Goal: Information Seeking & Learning: Learn about a topic

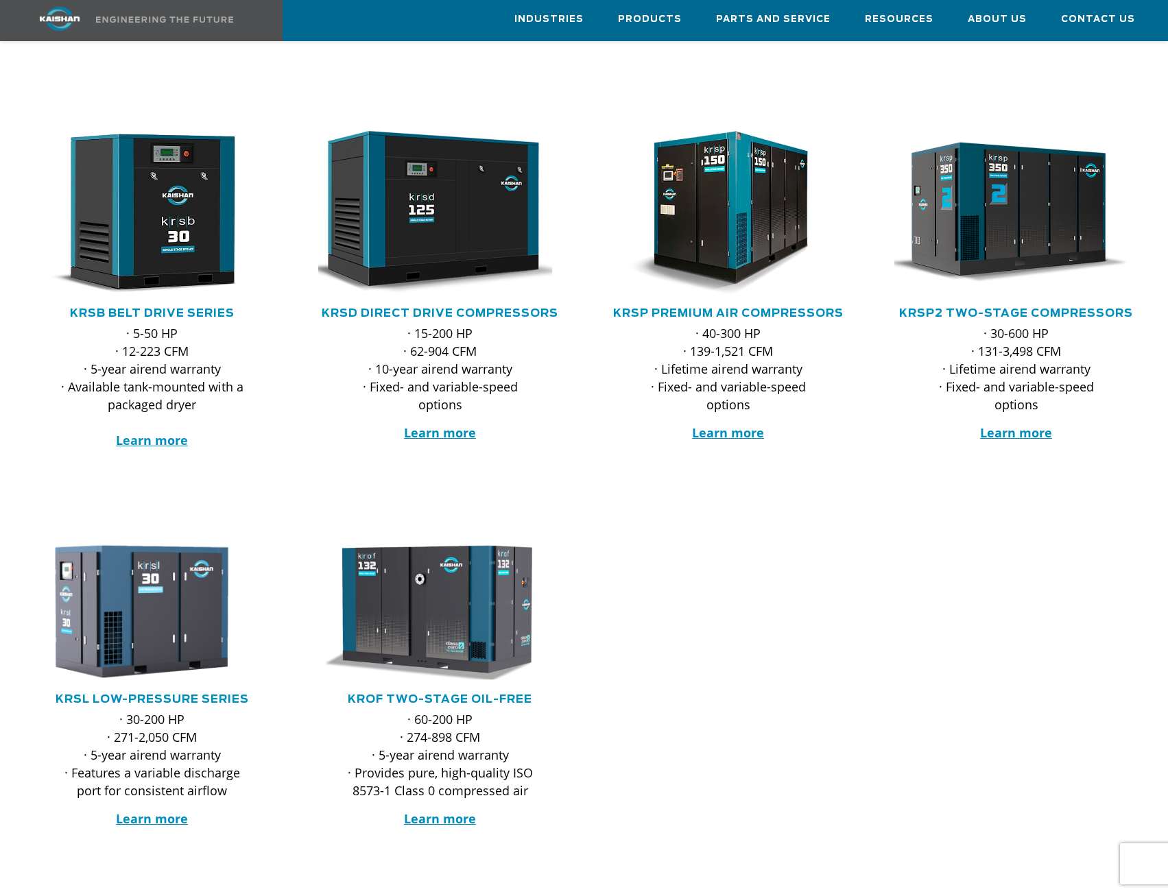
scroll to position [206, 0]
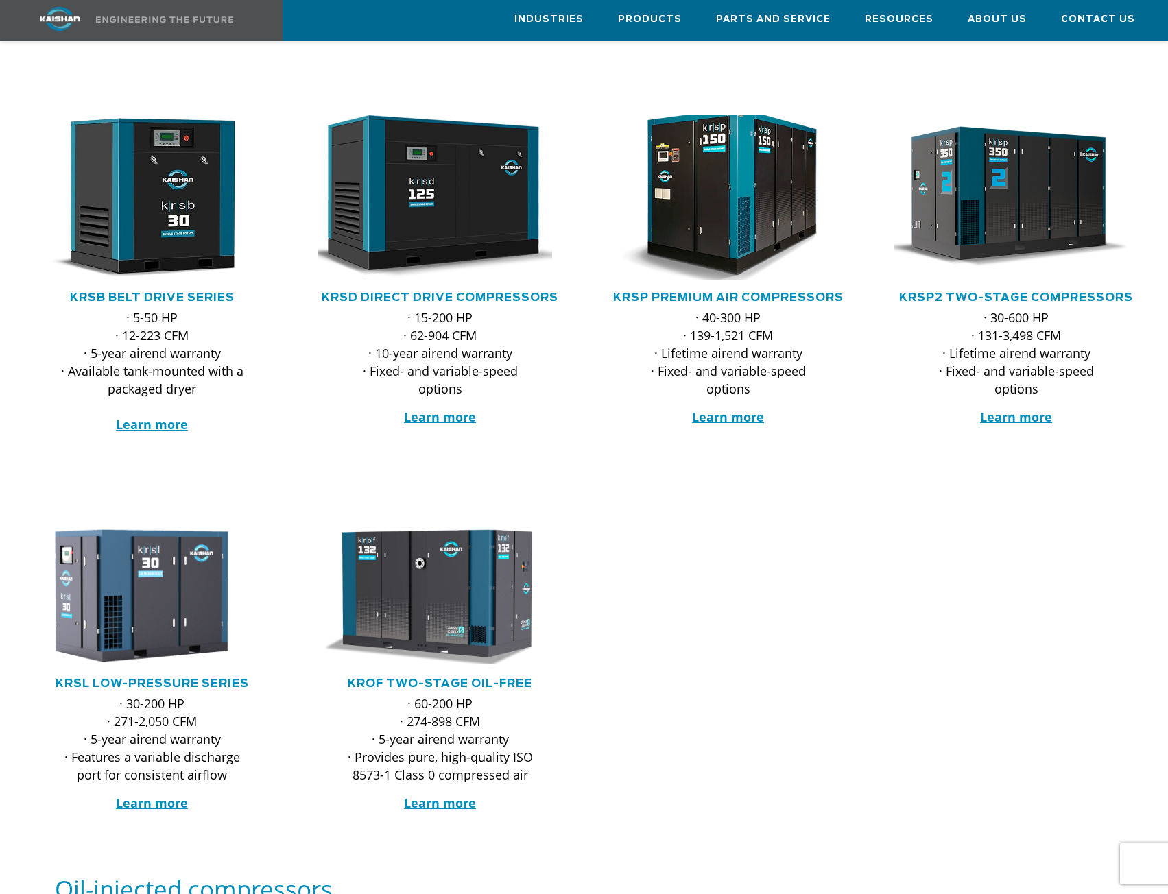
click at [775, 168] on img at bounding box center [717, 197] width 269 height 181
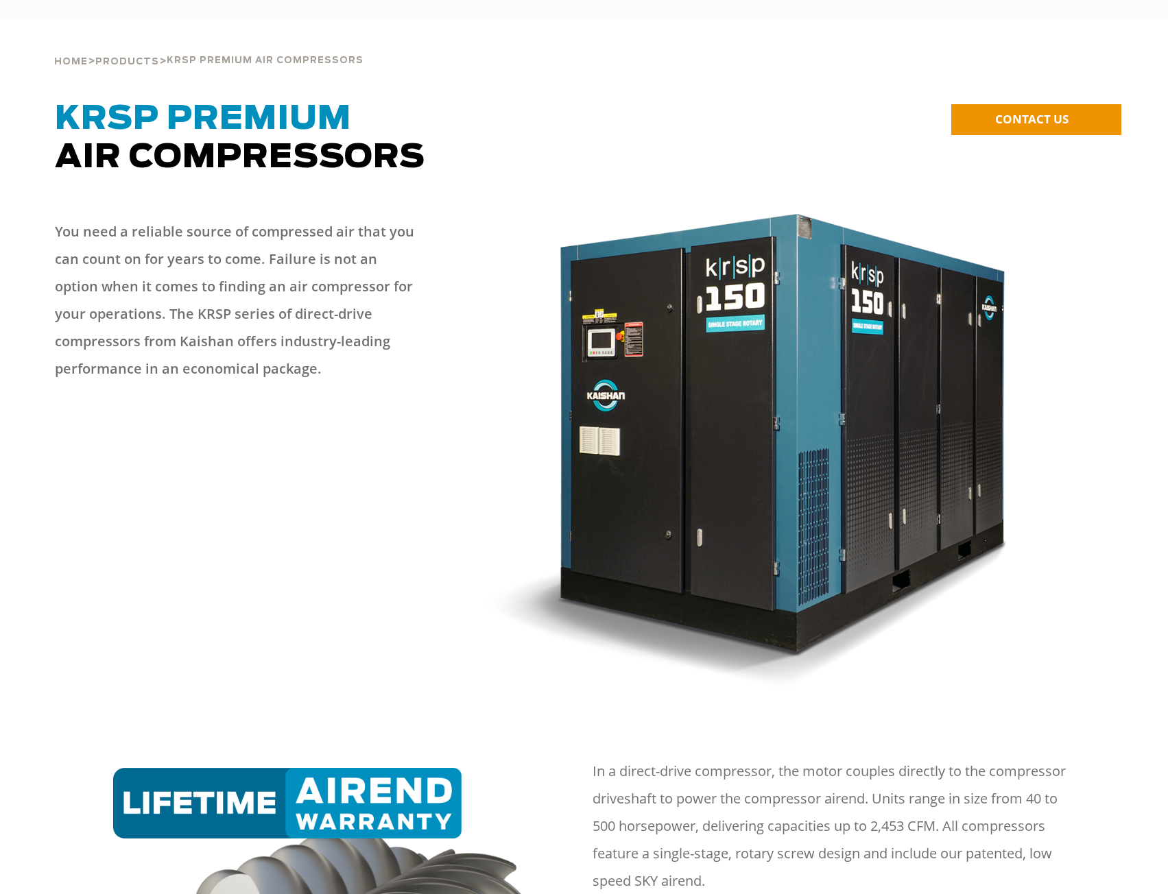
click at [773, 276] on img at bounding box center [768, 446] width 566 height 485
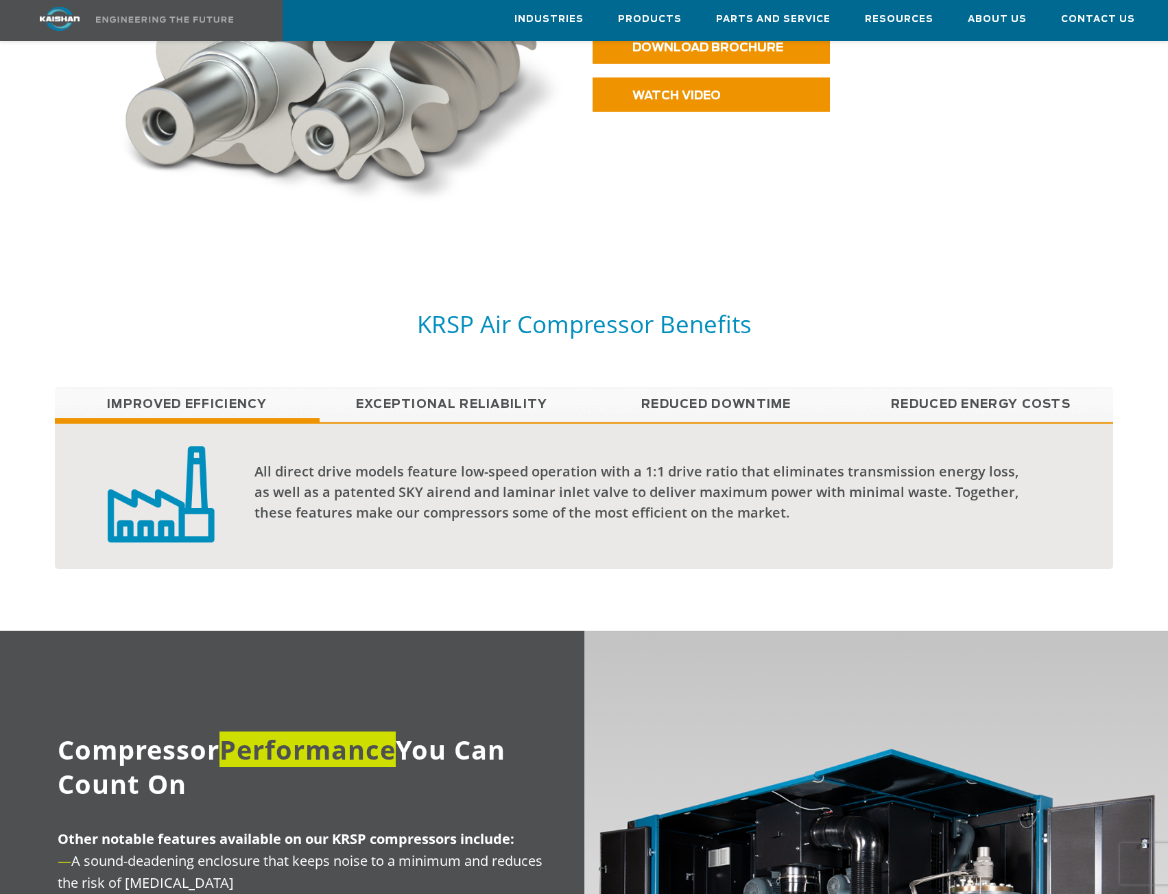
scroll to position [960, 0]
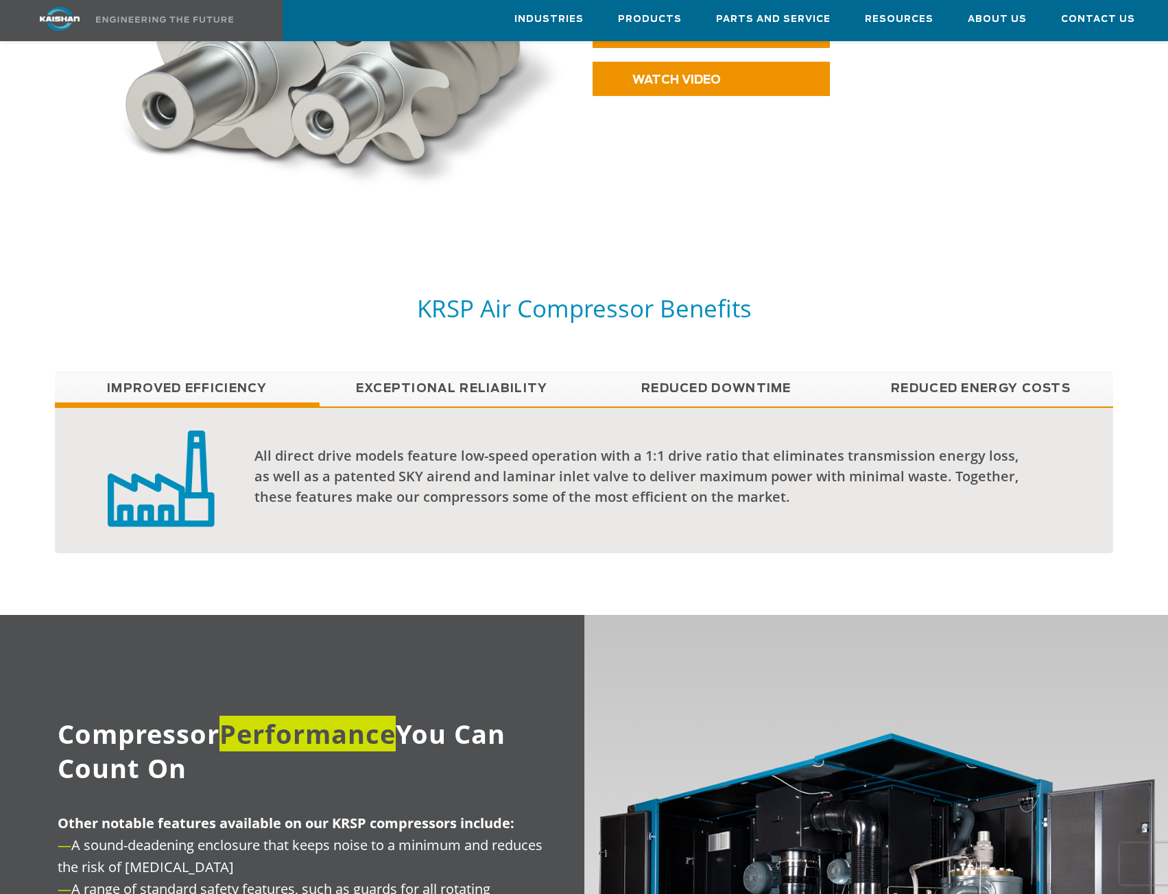
click at [474, 372] on link "Exceptional reliability" at bounding box center [452, 389] width 265 height 34
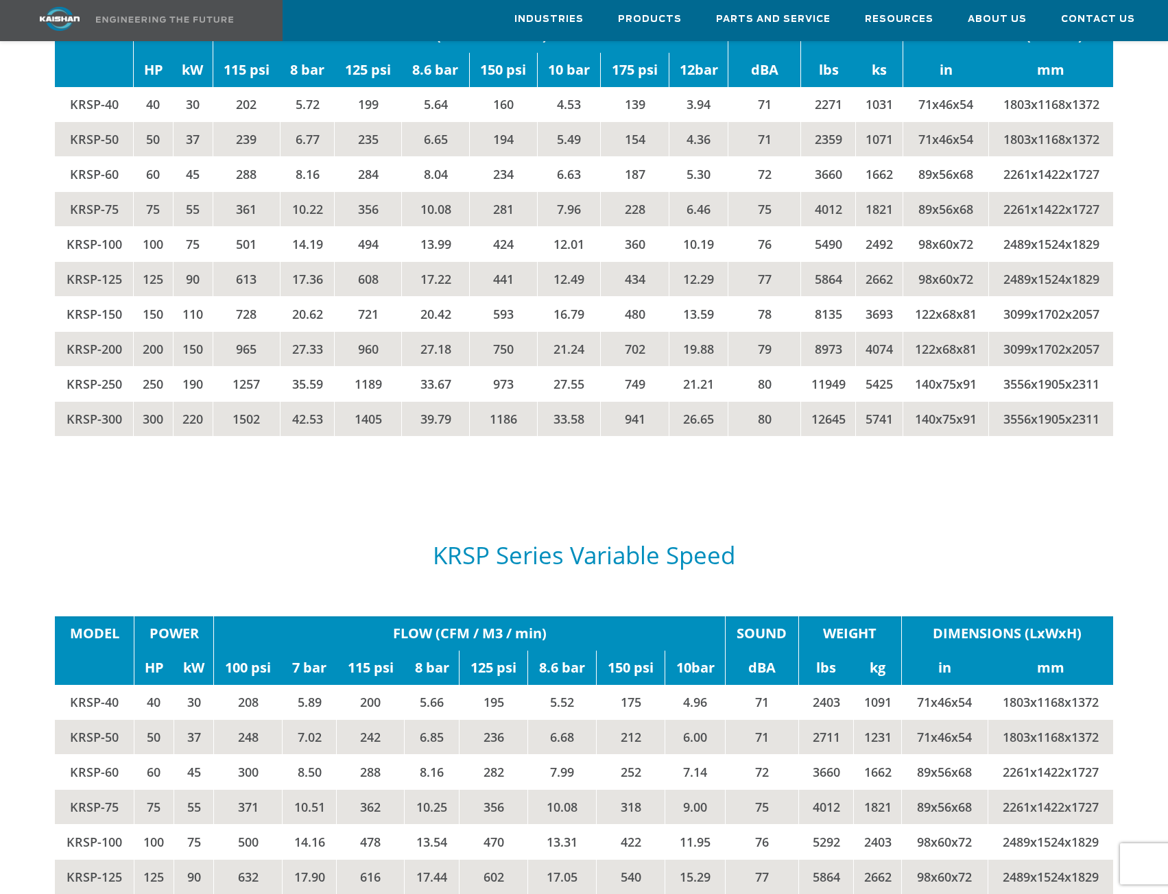
scroll to position [2616, 0]
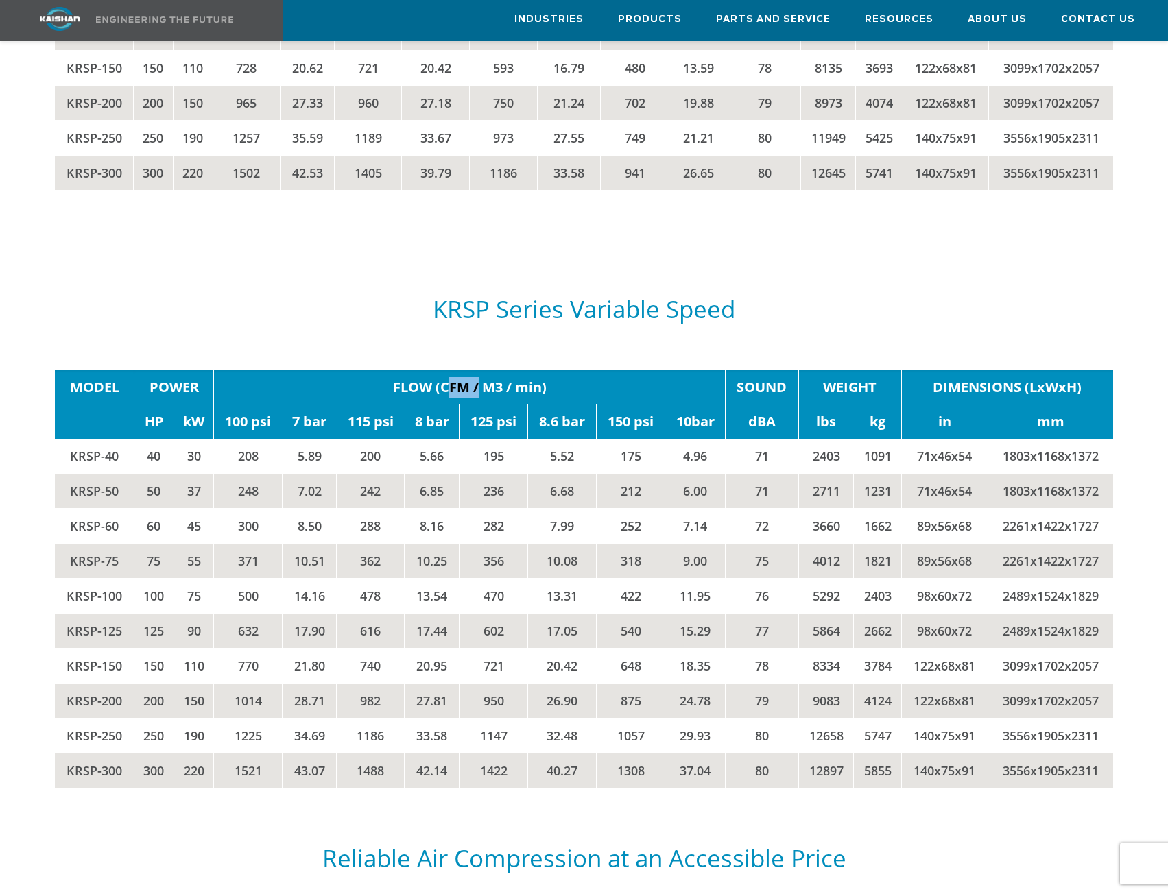
drag, startPoint x: 438, startPoint y: 366, endPoint x: 476, endPoint y: 370, distance: 37.9
click at [476, 370] on td "FLOW (CFM / M3 / min)" at bounding box center [469, 387] width 511 height 34
drag, startPoint x: 480, startPoint y: 368, endPoint x: 553, endPoint y: 374, distance: 73.6
click at [553, 374] on td "FLOW (CFM / M3 / min)" at bounding box center [469, 387] width 511 height 34
click at [478, 372] on td "FLOW (CFM / M3 / min)" at bounding box center [469, 387] width 511 height 34
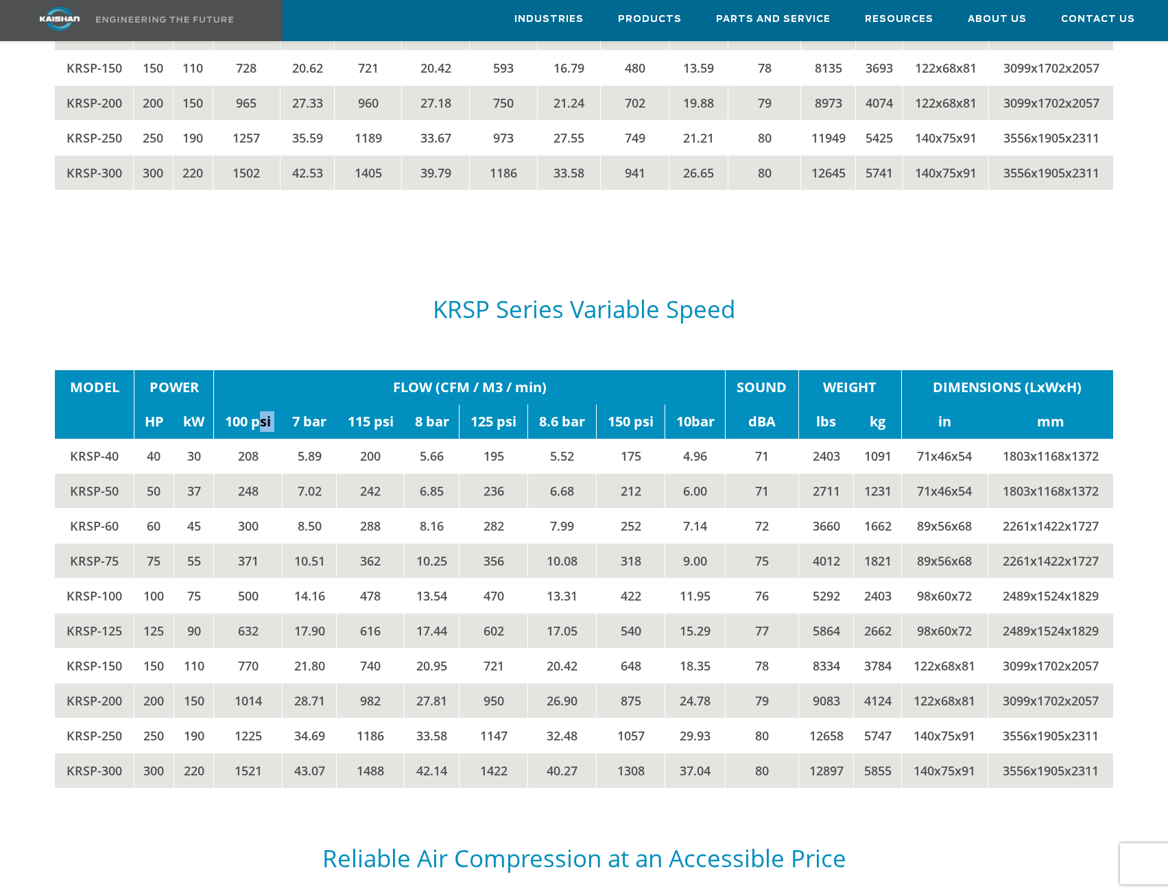
drag, startPoint x: 260, startPoint y: 400, endPoint x: 304, endPoint y: 407, distance: 45.2
click at [289, 411] on tr "HP kW 100 psi 7 bar 115 psi 8 bar 125 psi 8.6 bar 150 psi 10bar dBA lbs kg in mm" at bounding box center [584, 422] width 1058 height 34
drag, startPoint x: 315, startPoint y: 400, endPoint x: 328, endPoint y: 402, distance: 12.5
click at [328, 405] on td "7 bar" at bounding box center [309, 422] width 55 height 34
click at [292, 405] on td "7 bar" at bounding box center [309, 422] width 55 height 34
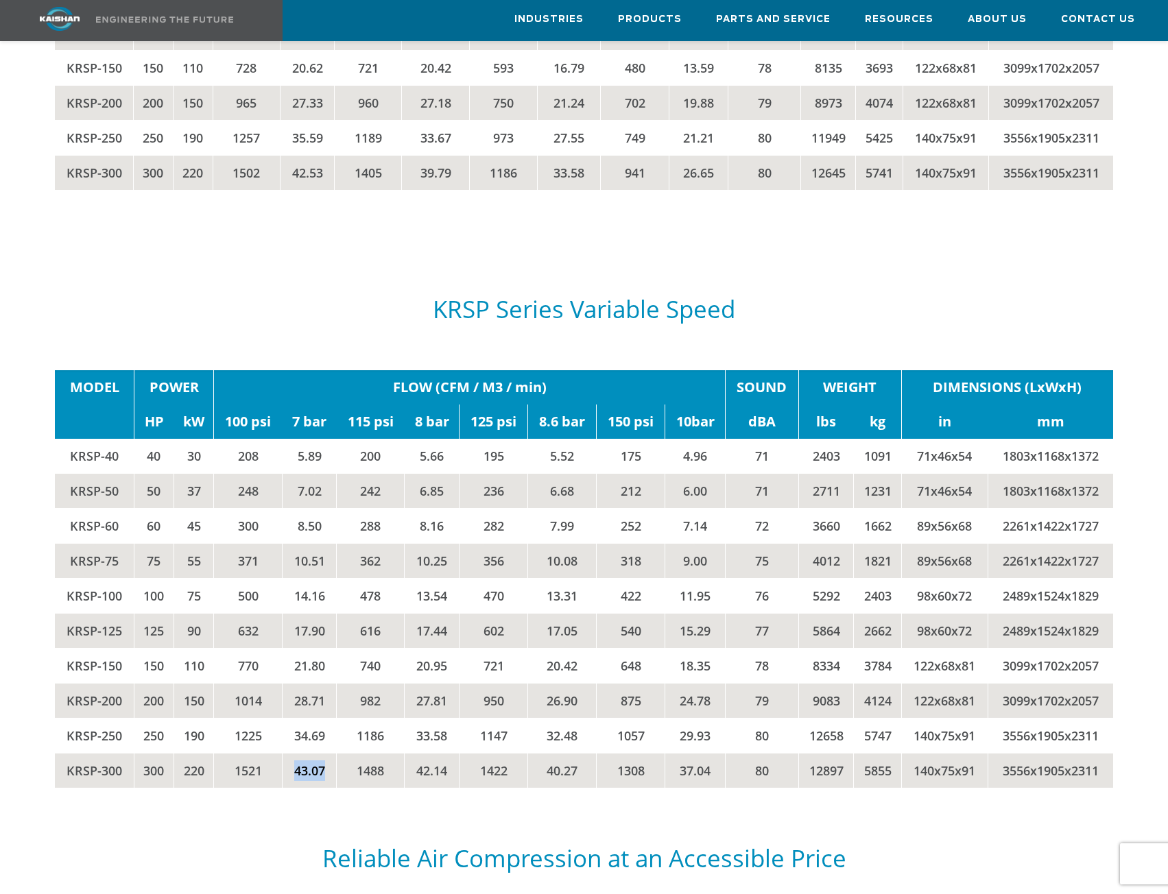
drag, startPoint x: 298, startPoint y: 747, endPoint x: 325, endPoint y: 747, distance: 26.7
click at [325, 753] on td "43.07" at bounding box center [309, 770] width 55 height 35
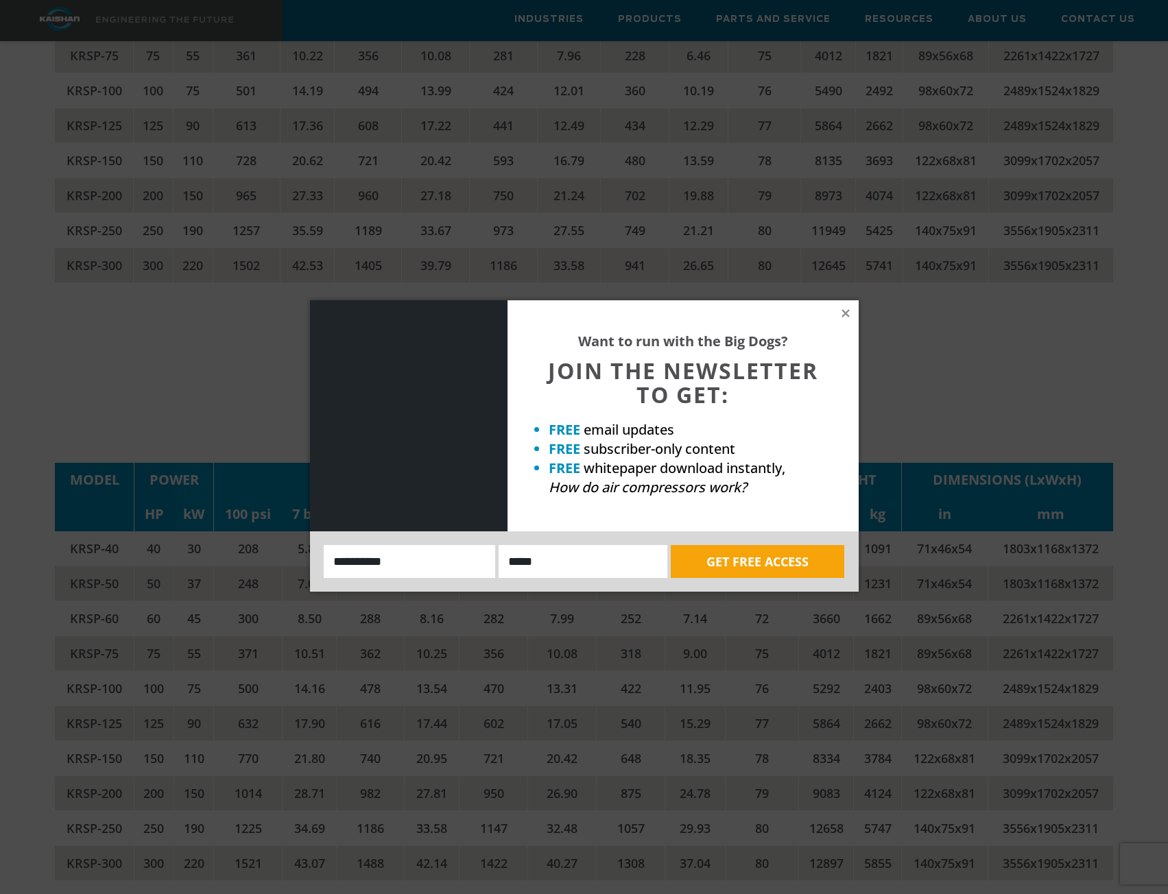
scroll to position [2753, 0]
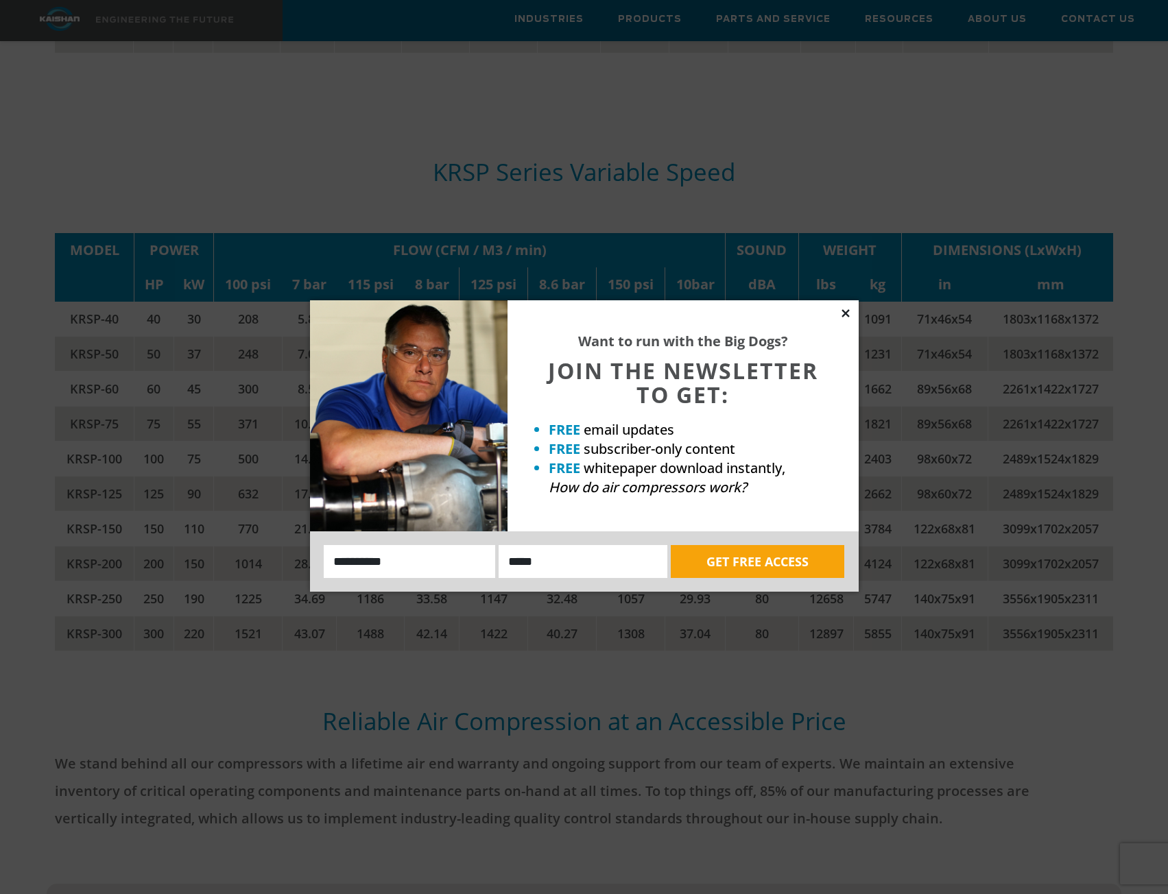
click at [845, 313] on icon at bounding box center [845, 313] width 8 height 8
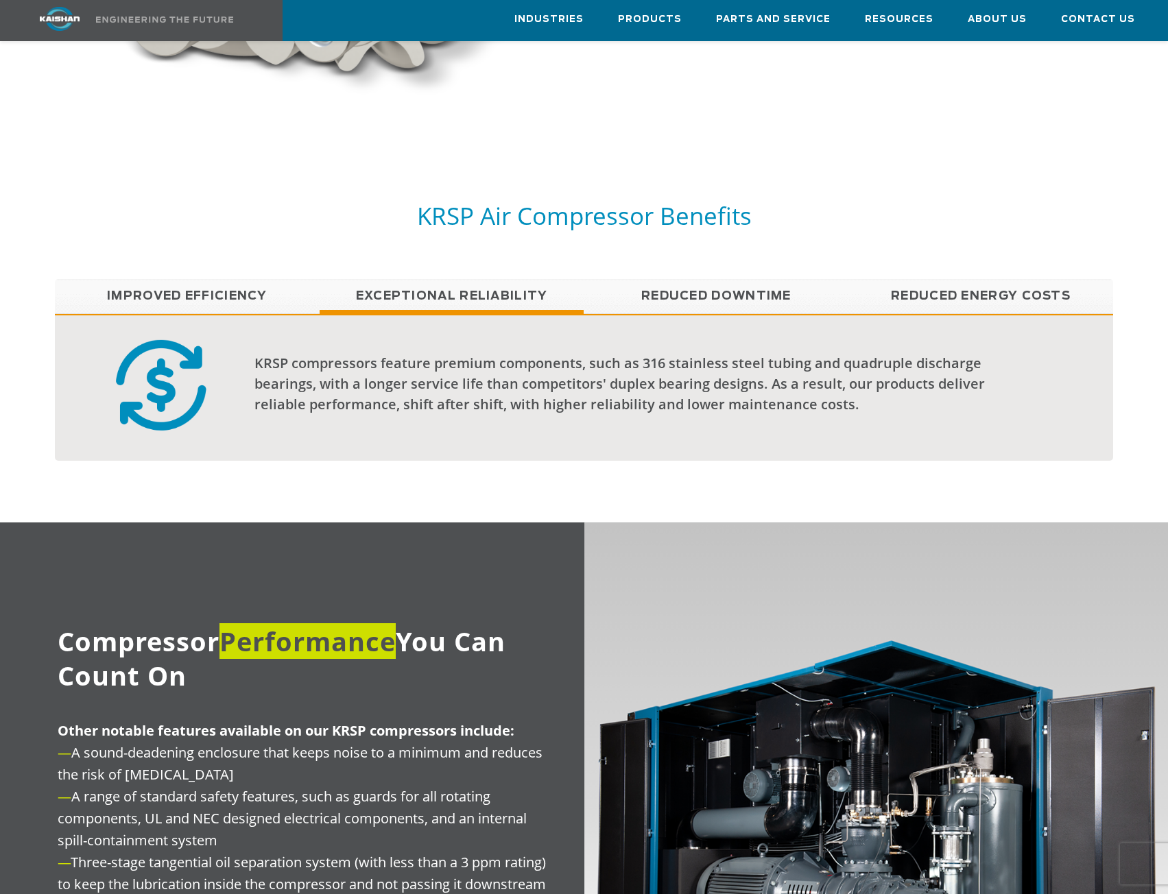
scroll to position [696, 0]
